Goal: Task Accomplishment & Management: Manage account settings

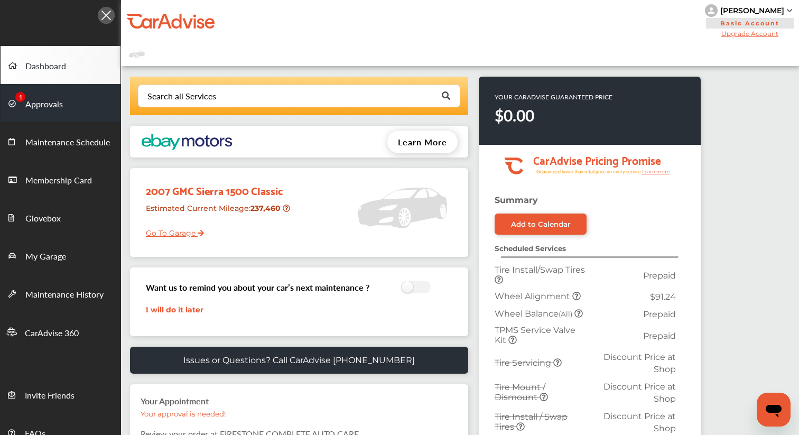
click at [74, 107] on link "Approvals" at bounding box center [61, 103] width 120 height 38
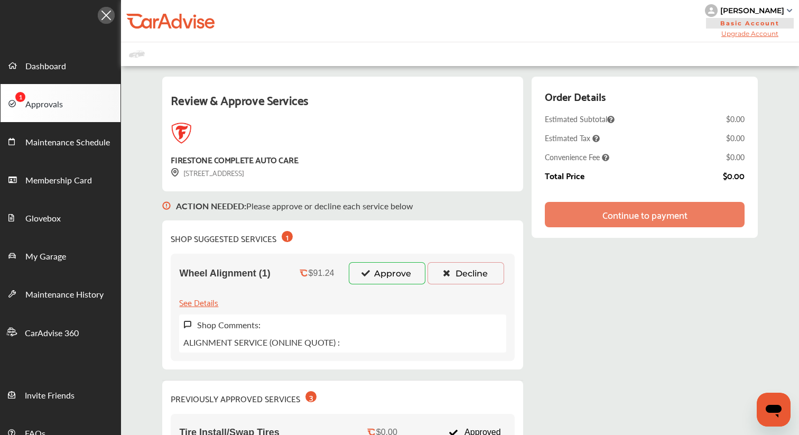
click at [386, 271] on button "Approve" at bounding box center [387, 273] width 77 height 22
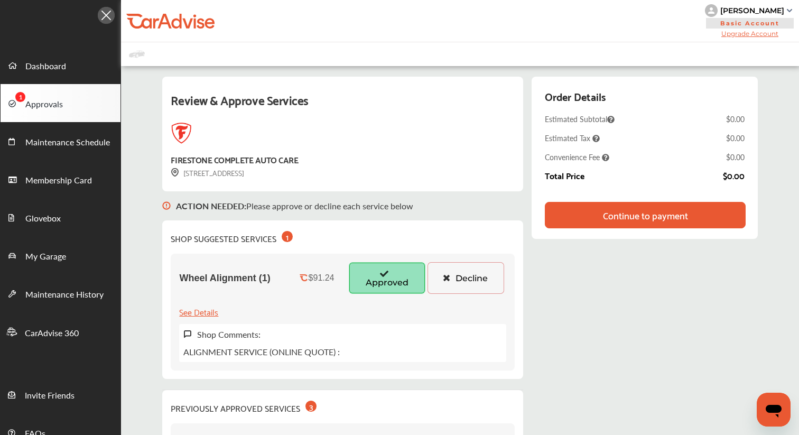
click at [629, 210] on div "Continue to payment" at bounding box center [645, 215] width 85 height 11
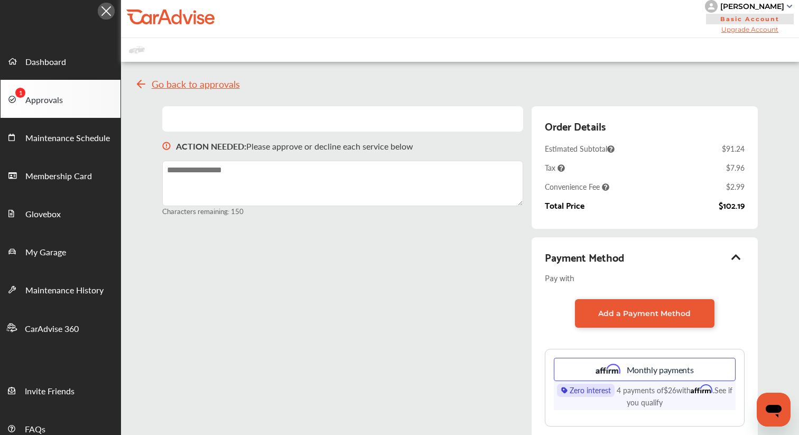
scroll to position [5, 0]
click at [742, 5] on div "[PERSON_NAME]" at bounding box center [752, 6] width 64 height 10
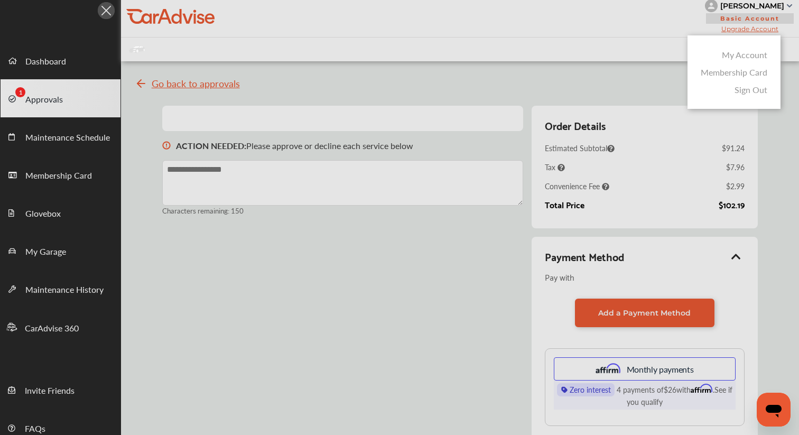
click at [738, 53] on link "My Account" at bounding box center [744, 55] width 45 height 12
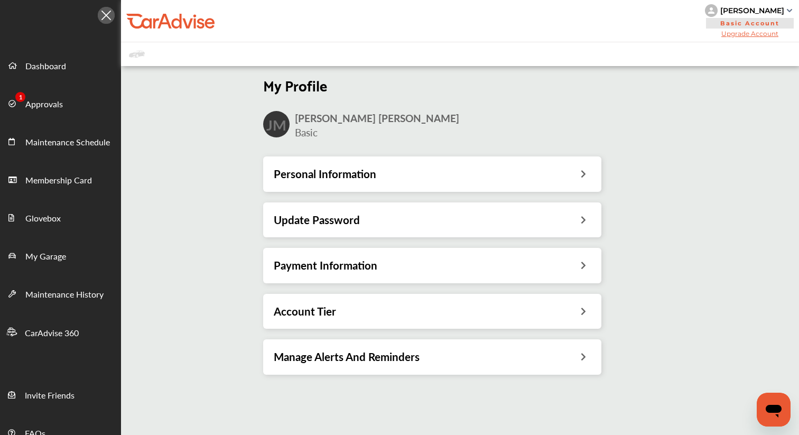
click at [459, 269] on div "Payment Information" at bounding box center [432, 265] width 317 height 14
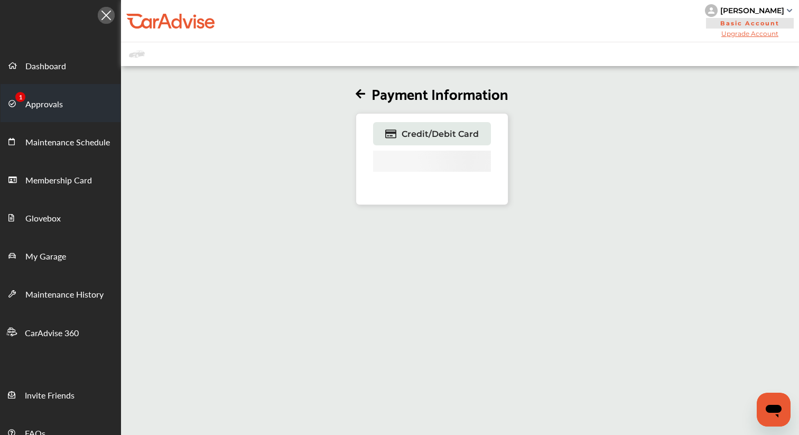
click at [76, 106] on link "Approvals" at bounding box center [61, 103] width 120 height 38
